Goal: Transaction & Acquisition: Register for event/course

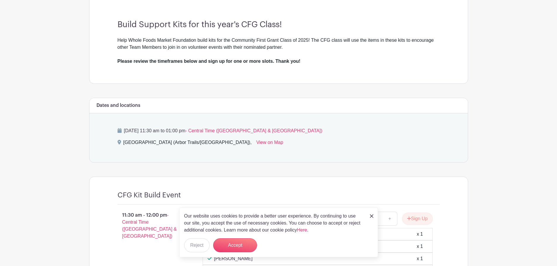
scroll to position [205, 0]
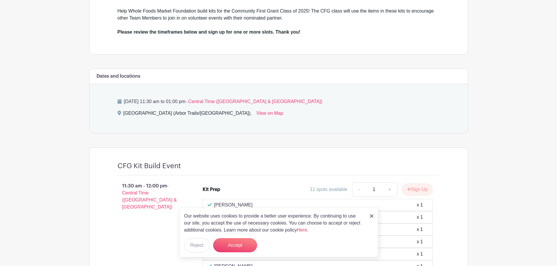
click at [373, 216] on img at bounding box center [372, 217] width 4 height 4
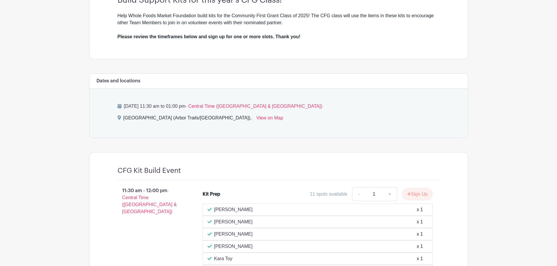
scroll to position [208, 0]
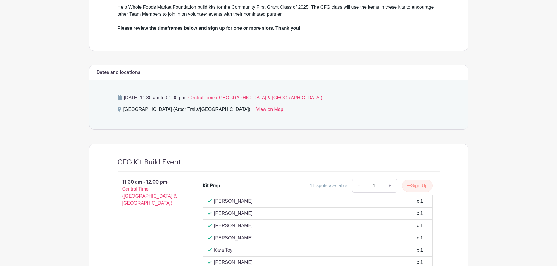
drag, startPoint x: 503, startPoint y: 144, endPoint x: 509, endPoint y: 143, distance: 6.2
click at [503, 144] on main "Log In Sign Up for Free Whole Foods Market Foundation WFM Foundation Anniversar…" at bounding box center [278, 175] width 557 height 767
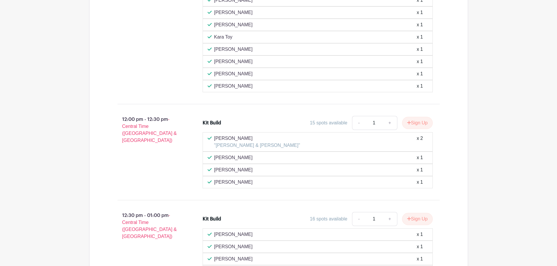
scroll to position [413, 0]
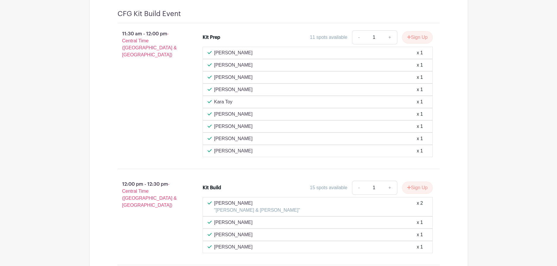
scroll to position [355, 0]
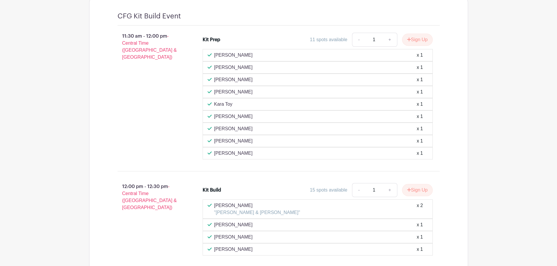
click at [473, 165] on main "Log In Sign Up for Free Whole Foods Market Foundation WFM Foundation Anniversar…" at bounding box center [278, 28] width 557 height 767
click at [471, 152] on div "Whole Foods Market Foundation WFM Foundation Anniversary Celebration - Communit…" at bounding box center [279, 24] width 386 height 702
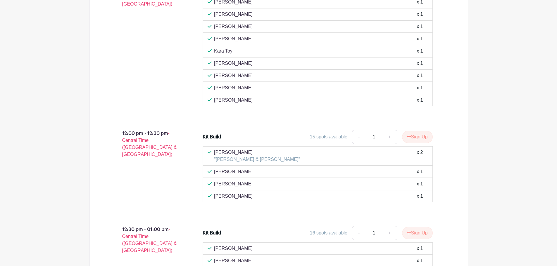
scroll to position [413, 0]
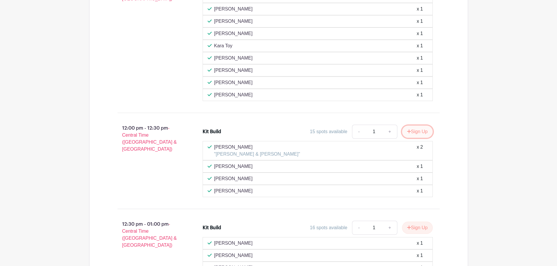
click at [413, 127] on button "Sign Up" at bounding box center [417, 132] width 31 height 12
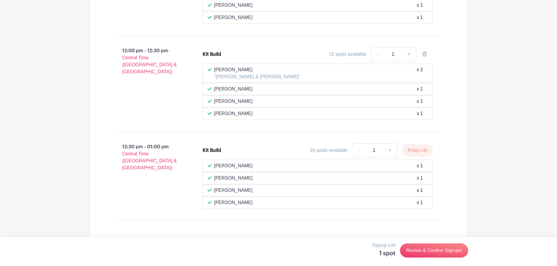
scroll to position [501, 0]
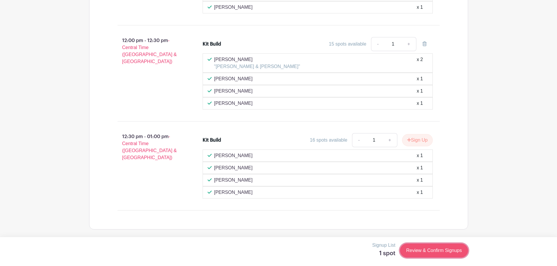
click at [438, 255] on link "Review & Confirm Signups" at bounding box center [434, 251] width 68 height 14
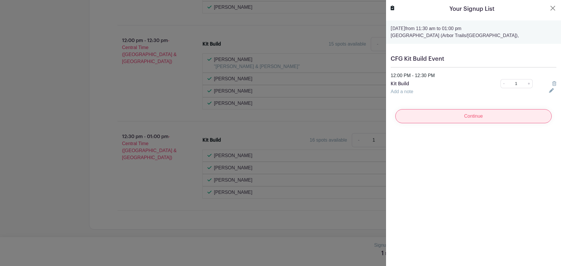
click at [483, 117] on input "Continue" at bounding box center [474, 116] width 156 height 14
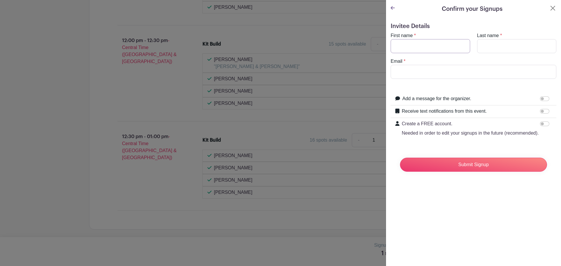
click at [424, 46] on input "First name" at bounding box center [431, 46] width 80 height 14
type input "Yesai"
type input "[PERSON_NAME]"
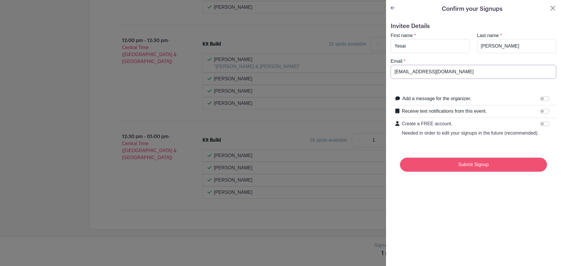
type input "[EMAIL_ADDRESS][DOMAIN_NAME]"
click at [469, 172] on input "Submit Signup" at bounding box center [473, 165] width 147 height 14
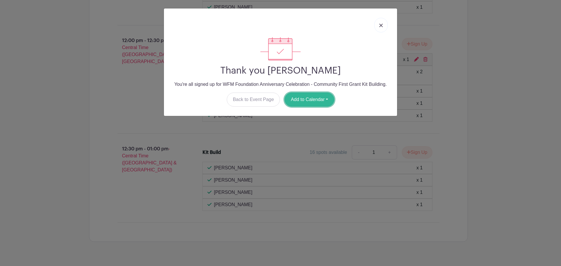
click at [317, 103] on button "Add to Calendar" at bounding box center [310, 100] width 50 height 14
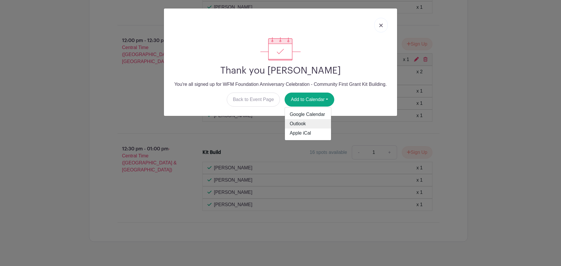
click at [304, 123] on link "Outlook" at bounding box center [308, 123] width 46 height 9
click at [380, 25] on img at bounding box center [381, 26] width 4 height 4
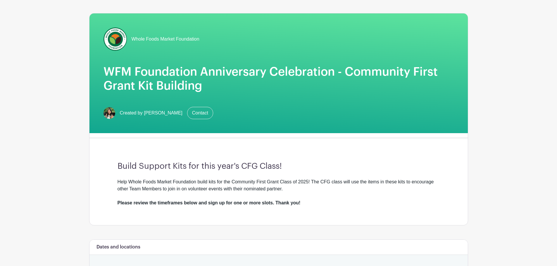
scroll to position [0, 0]
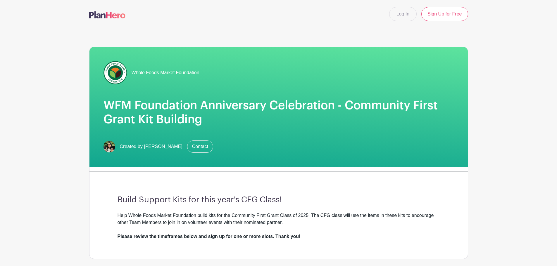
drag, startPoint x: 501, startPoint y: 86, endPoint x: 501, endPoint y: 79, distance: 6.7
